Goal: Check status

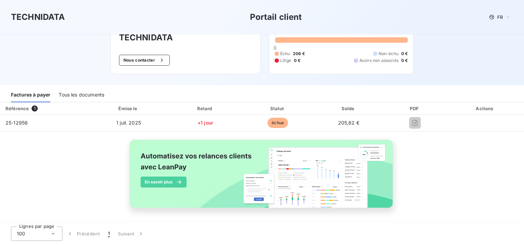
scroll to position [39, 0]
click at [281, 51] on span "Échu" at bounding box center [285, 53] width 10 height 6
drag, startPoint x: 281, startPoint y: 51, endPoint x: 285, endPoint y: 63, distance: 12.7
click at [281, 52] on span "Échu" at bounding box center [285, 53] width 10 height 6
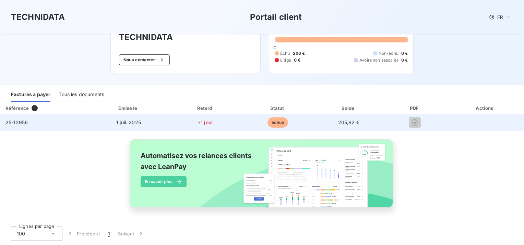
click at [269, 122] on span "échue" at bounding box center [277, 123] width 21 height 10
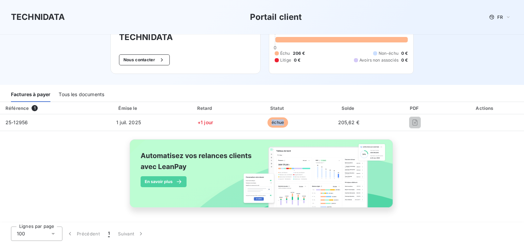
click at [85, 93] on div "Tous les documents" at bounding box center [82, 95] width 46 height 14
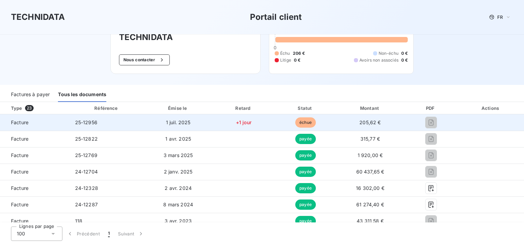
click at [306, 122] on span "échue" at bounding box center [305, 123] width 21 height 10
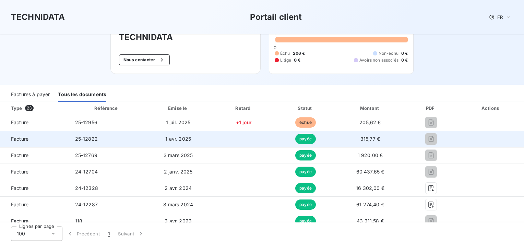
click at [307, 138] on span "payée" at bounding box center [305, 139] width 21 height 10
